Goal: Task Accomplishment & Management: Manage account settings

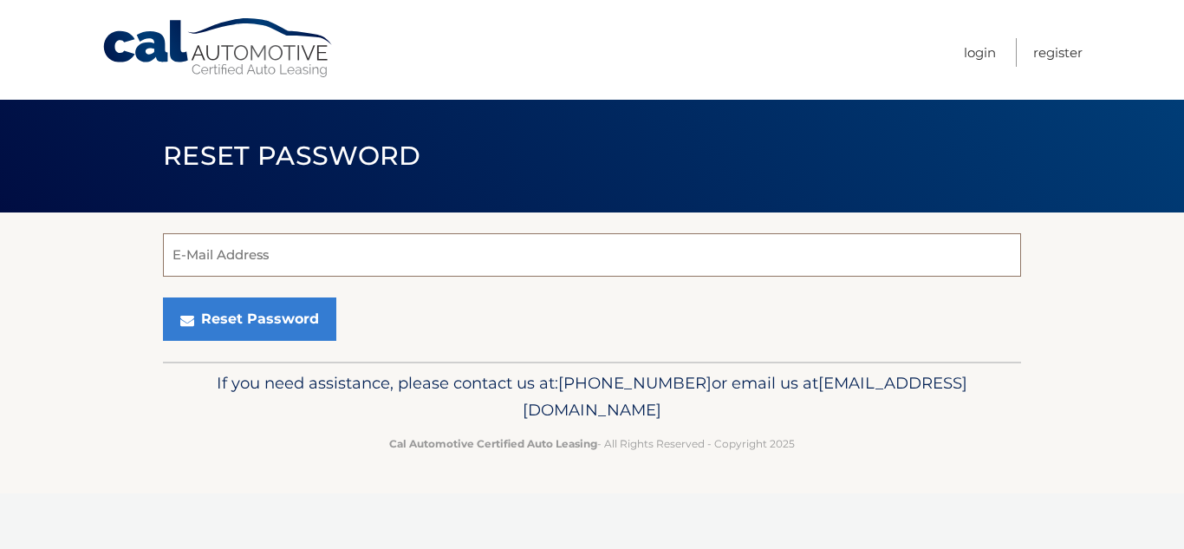
click at [567, 250] on input "E-Mail Address" at bounding box center [592, 254] width 858 height 43
type input "[EMAIL_ADDRESS][DOMAIN_NAME]"
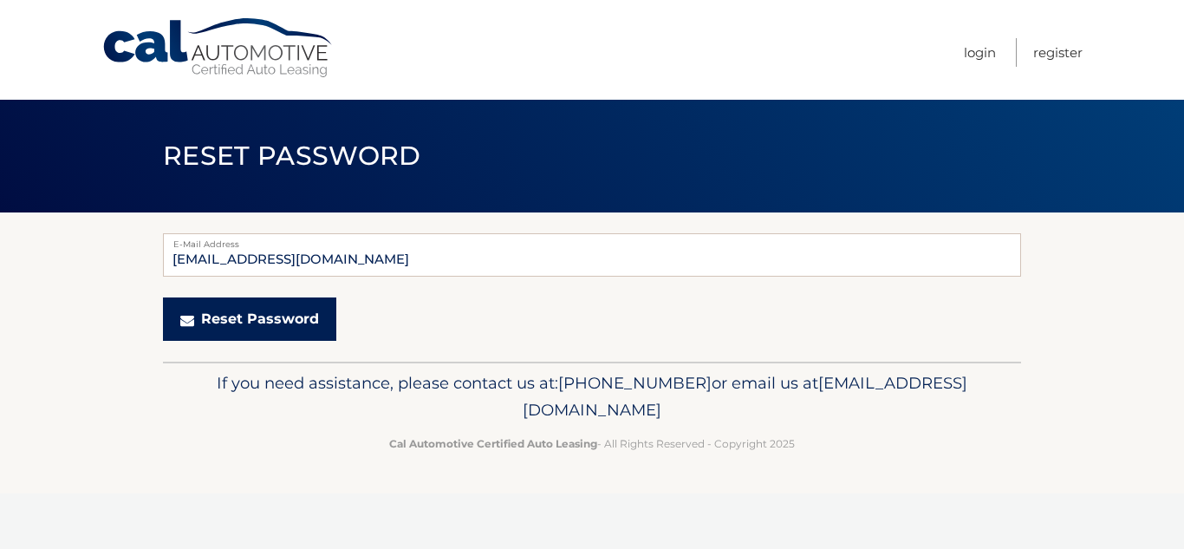
click at [289, 317] on button "Reset Password" at bounding box center [249, 318] width 173 height 43
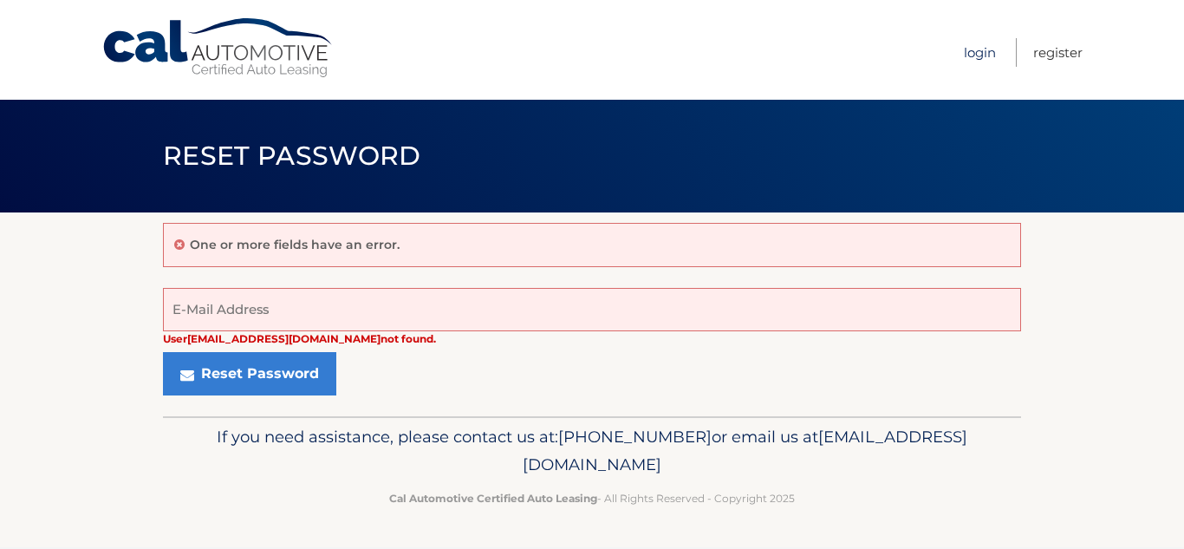
click at [976, 57] on link "Login" at bounding box center [980, 52] width 32 height 29
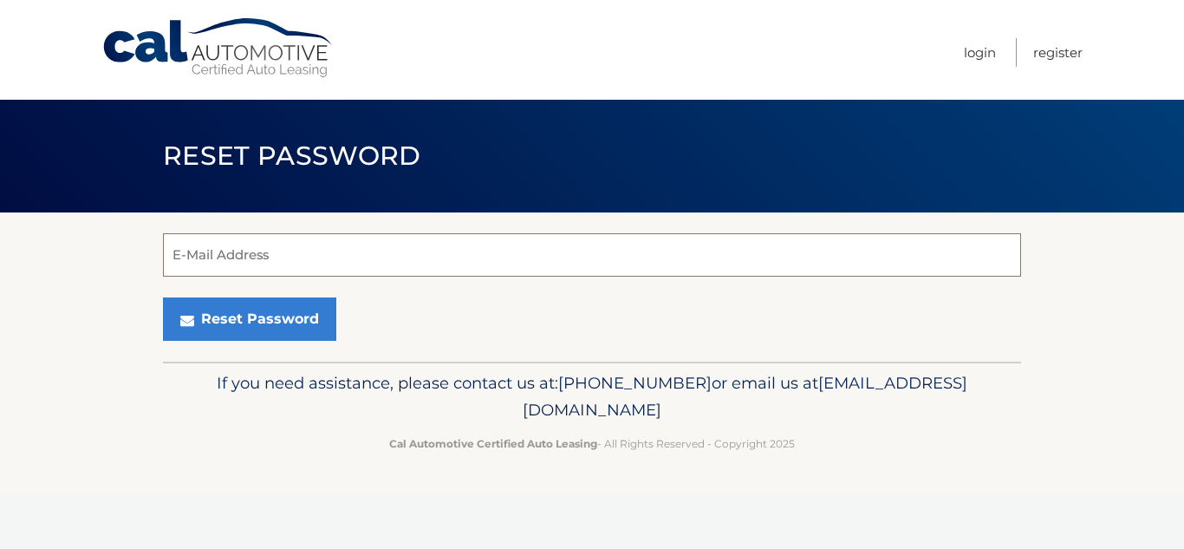
click at [548, 253] on input "E-Mail Address" at bounding box center [592, 254] width 858 height 43
type input "[EMAIL_ADDRESS][DOMAIN_NAME]"
click at [166, 261] on input "[EMAIL_ADDRESS][DOMAIN_NAME]" at bounding box center [592, 254] width 858 height 43
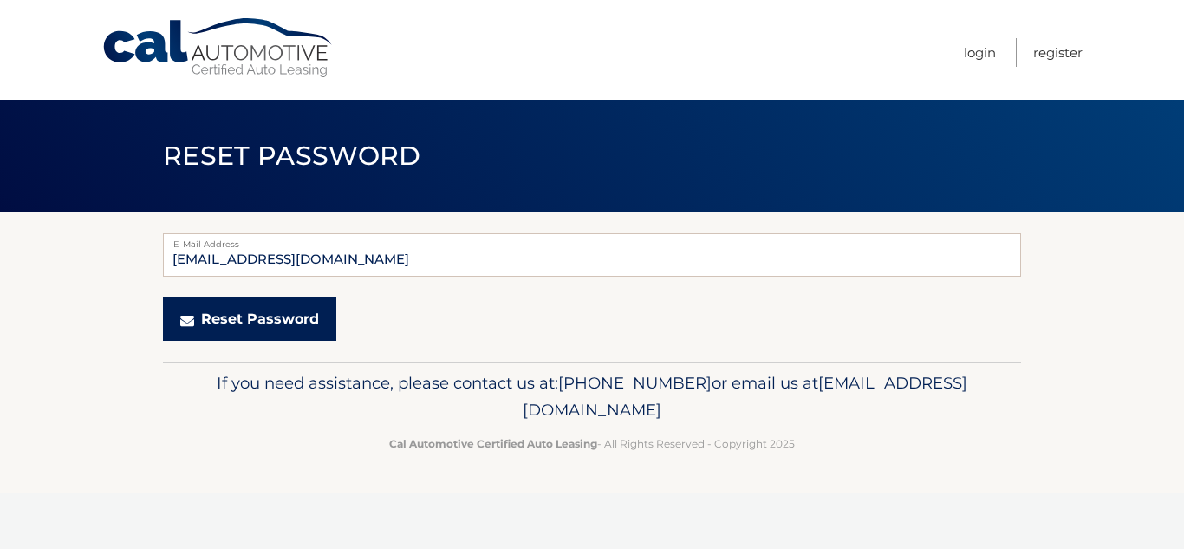
click at [211, 323] on button "Reset Password" at bounding box center [249, 318] width 173 height 43
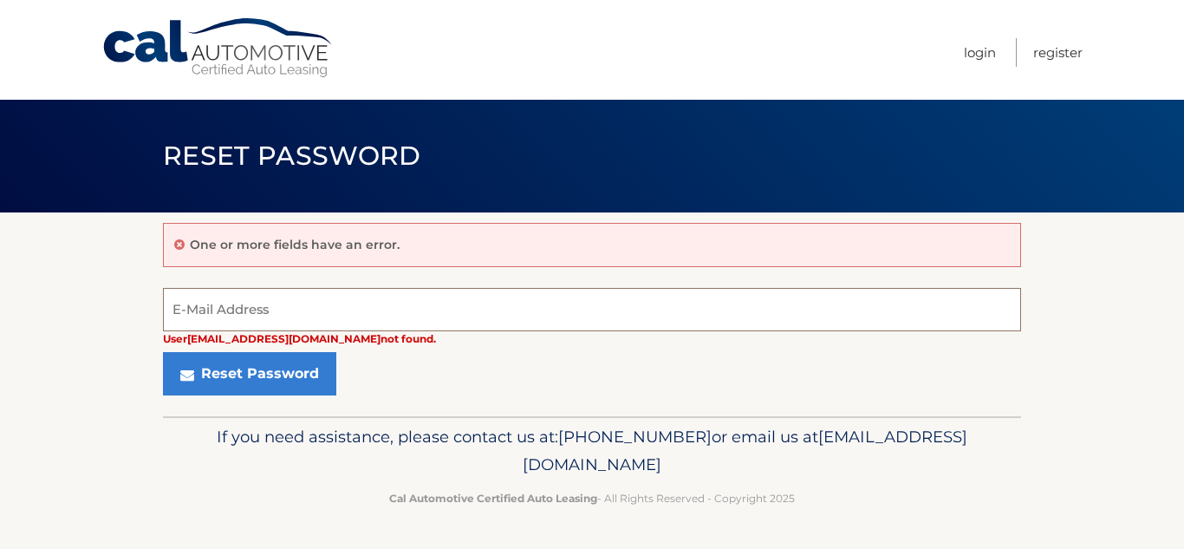
drag, startPoint x: 0, startPoint y: 0, endPoint x: 211, endPoint y: 323, distance: 385.8
click at [211, 323] on input "E-Mail Address" at bounding box center [592, 309] width 858 height 43
type input "vzhigin@northwell.edu"
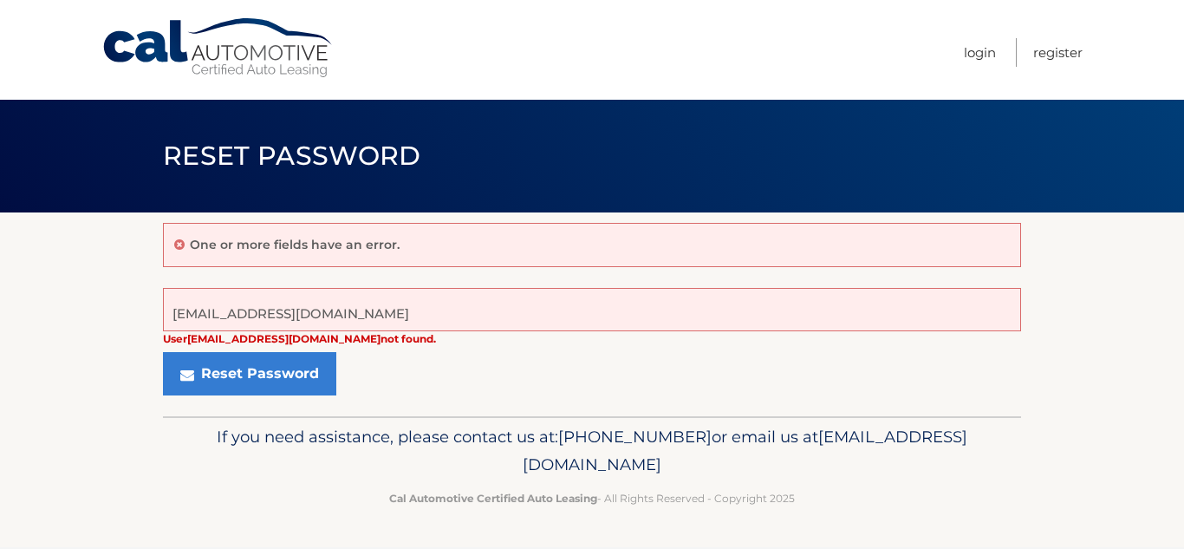
click at [253, 58] on link "Cal Automotive" at bounding box center [218, 48] width 234 height 62
